Goal: Information Seeking & Learning: Learn about a topic

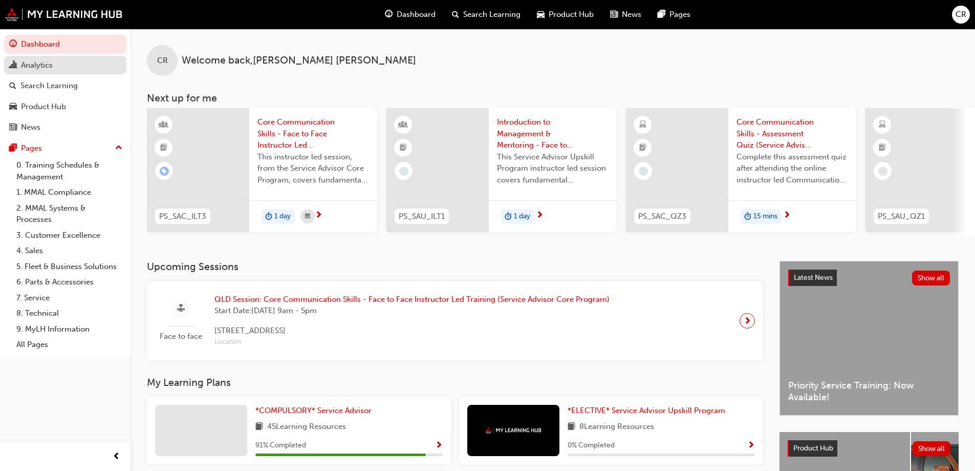
click at [34, 68] on div "Analytics" at bounding box center [37, 65] width 32 height 12
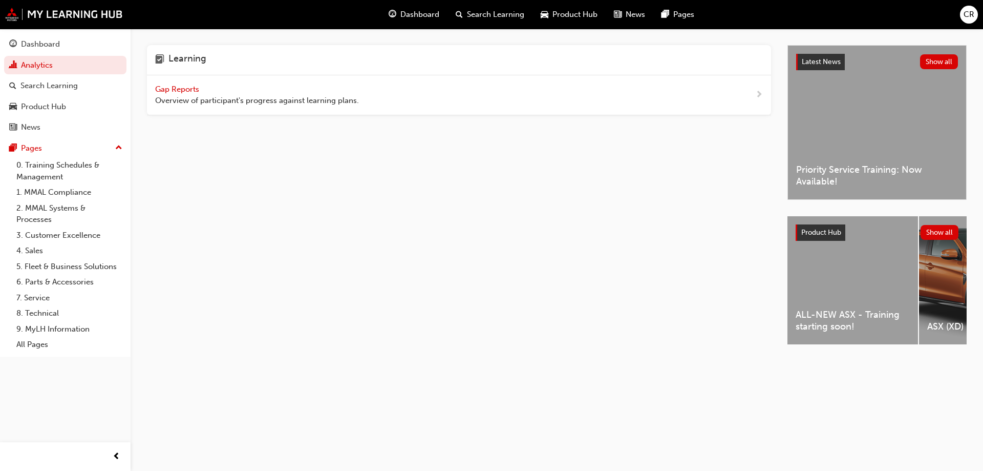
click at [190, 88] on span "Gap Reports" at bounding box center [178, 88] width 46 height 9
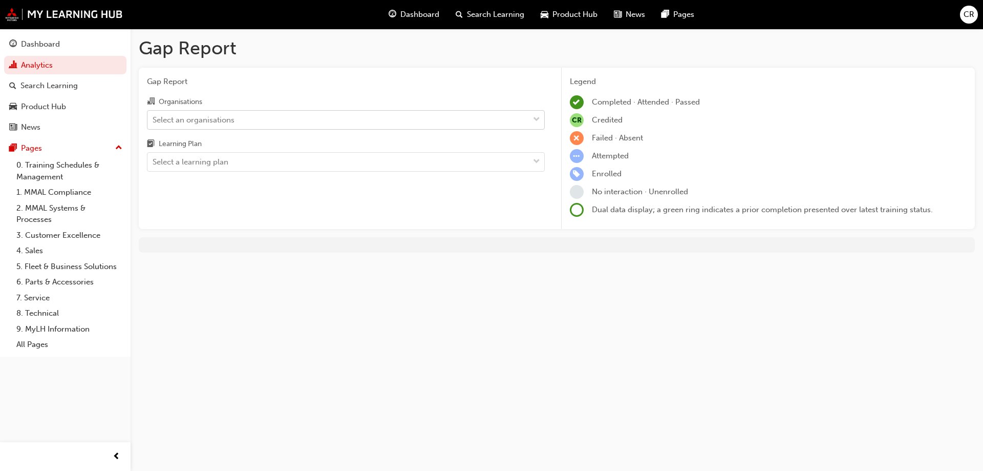
click at [226, 122] on div "Select an organisations" at bounding box center [194, 120] width 82 height 12
click at [154, 122] on input "Organisations Select an organisations" at bounding box center [153, 119] width 1 height 9
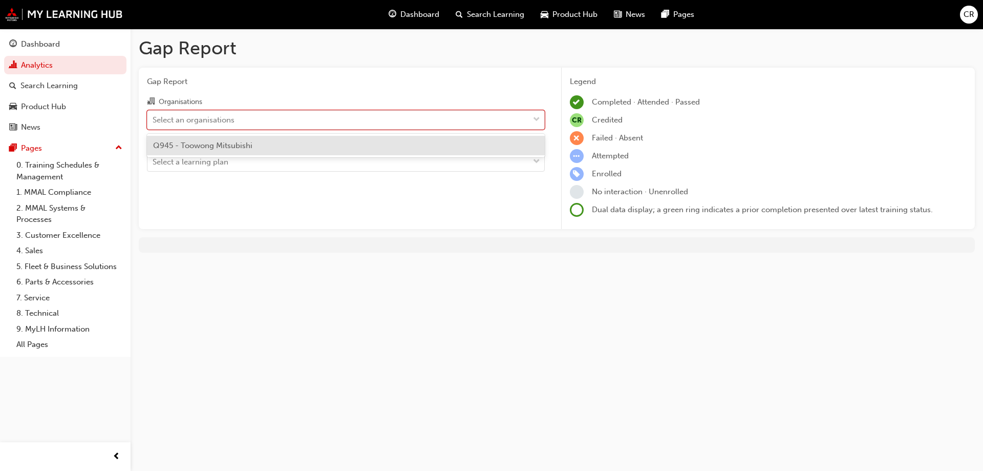
click at [247, 148] on span "Q945 - Toowong Mitsubishi" at bounding box center [202, 145] width 99 height 9
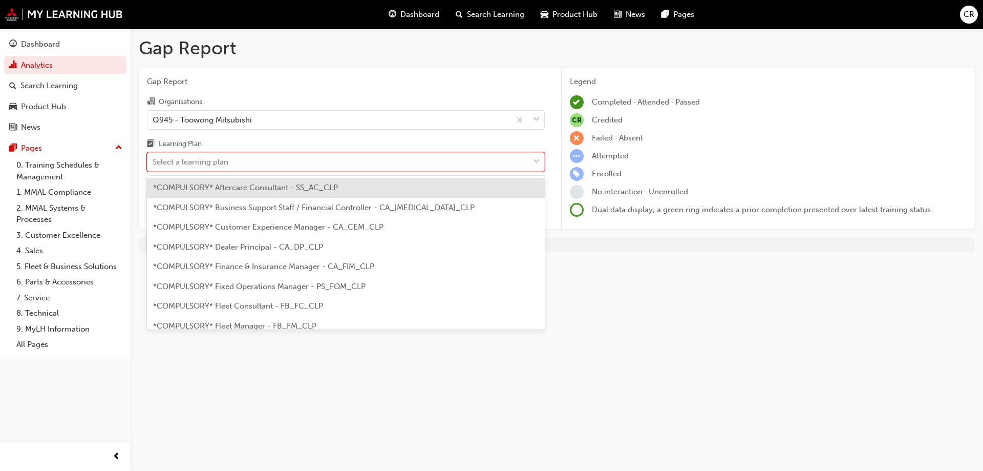
click at [257, 165] on div "Select a learning plan" at bounding box center [337, 162] width 381 height 18
click at [154, 165] on input "Learning Plan option *COMPULSORY* Aftercare Consultant - SS_AC_CLP focused, 1 o…" at bounding box center [153, 161] width 1 height 9
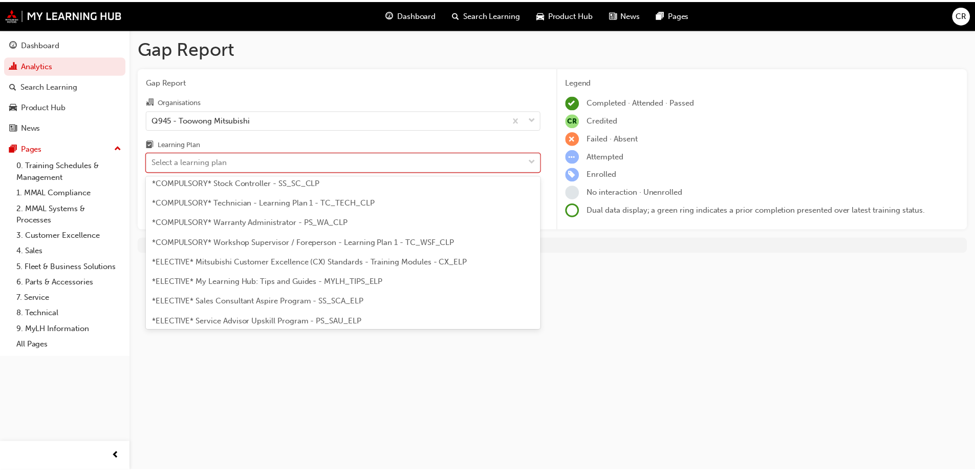
scroll to position [365, 0]
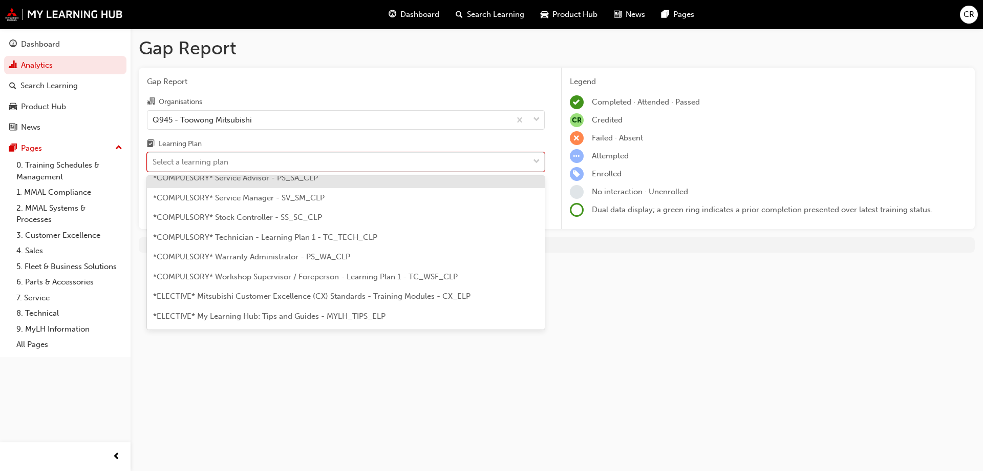
click at [243, 183] on div "*COMPULSORY* Service Advisor - PS_SA_CLP" at bounding box center [346, 178] width 398 height 20
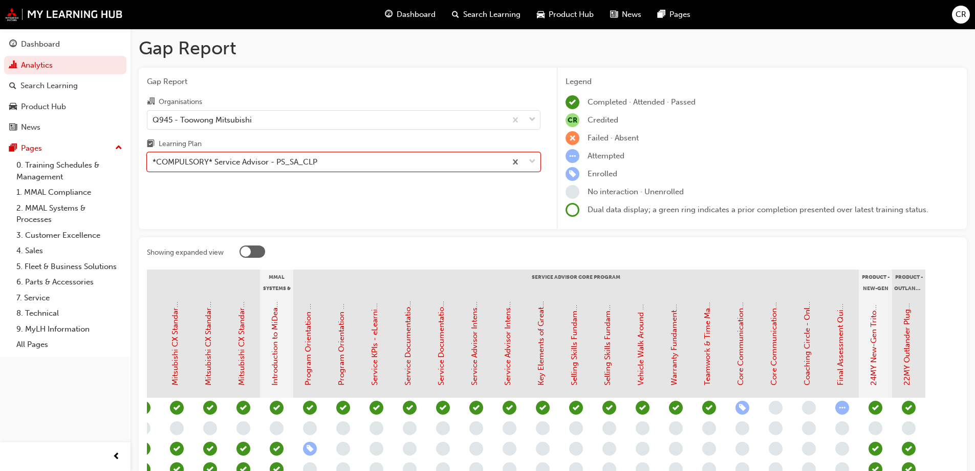
click at [742, 170] on div "Enrolled" at bounding box center [762, 174] width 393 height 14
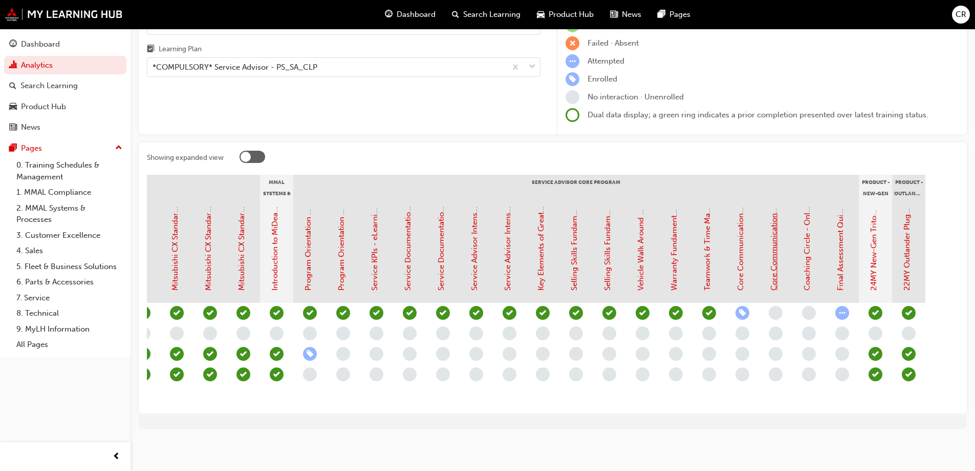
click at [774, 272] on link "Core Communication Skills - Assessment Quiz (Service Advisor Core Program)" at bounding box center [774, 150] width 9 height 280
